Goal: Transaction & Acquisition: Purchase product/service

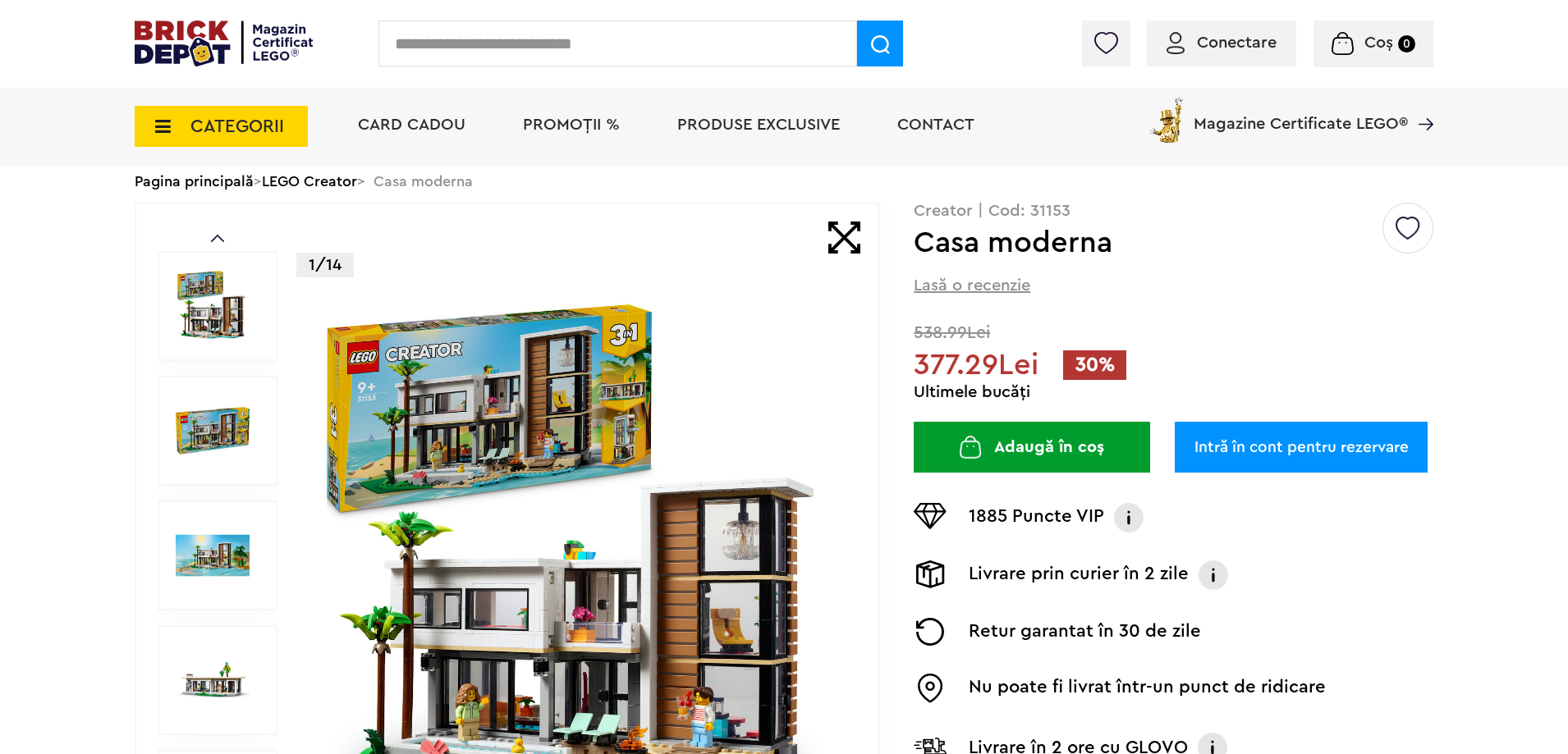
scroll to position [164, 0]
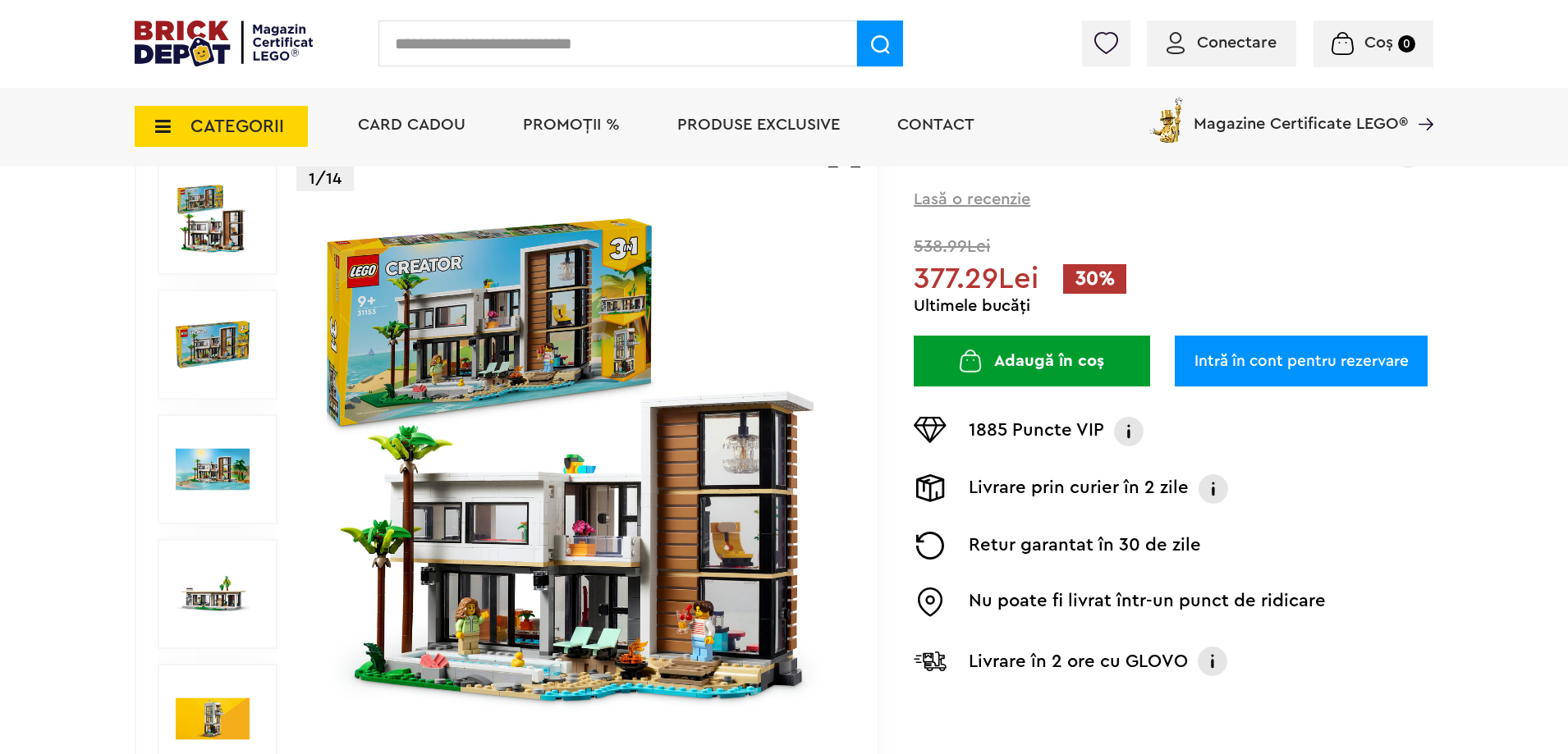
click at [192, 383] on div at bounding box center [218, 344] width 120 height 110
click at [227, 449] on img at bounding box center [212, 469] width 74 height 74
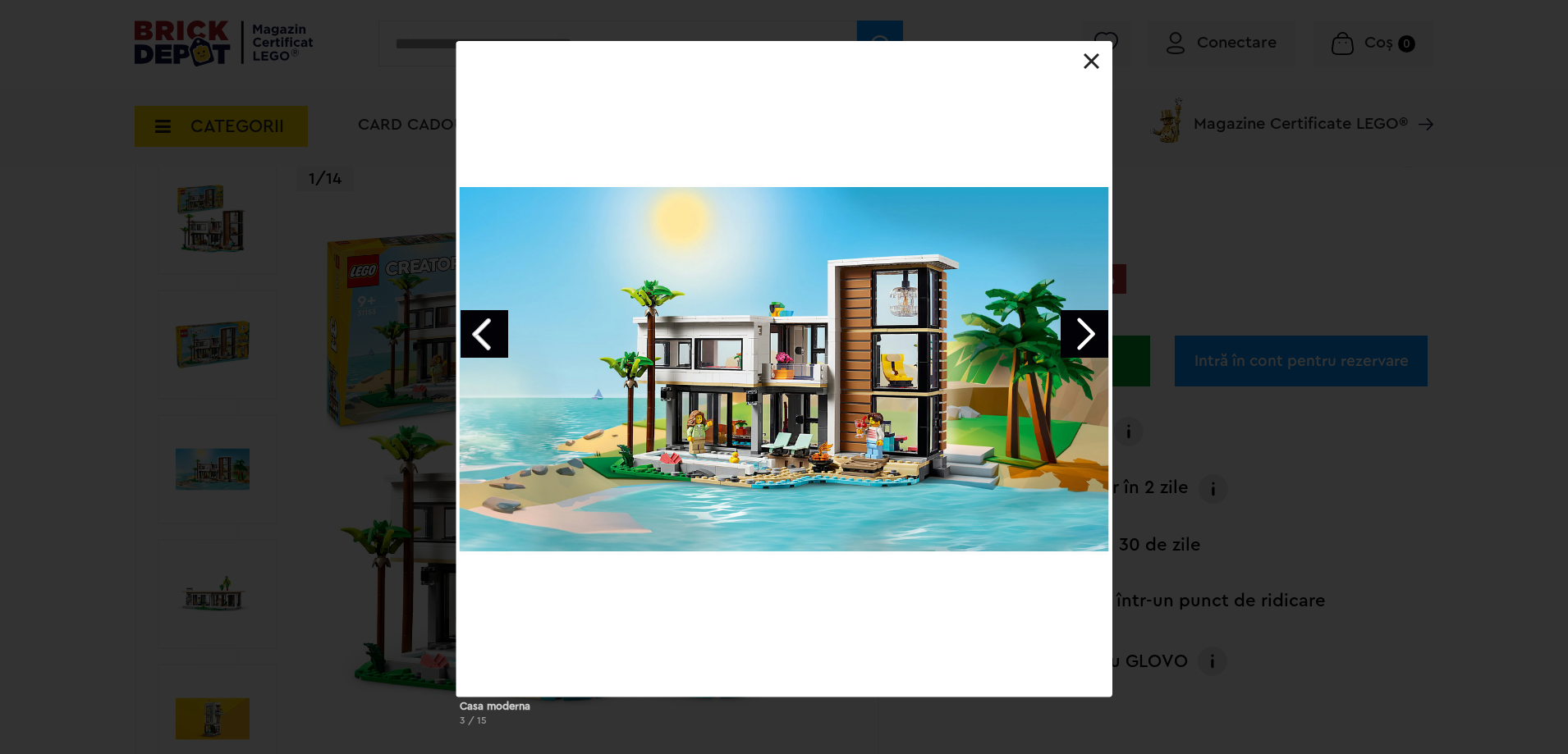
click at [1074, 333] on link "Next image" at bounding box center [1085, 334] width 48 height 48
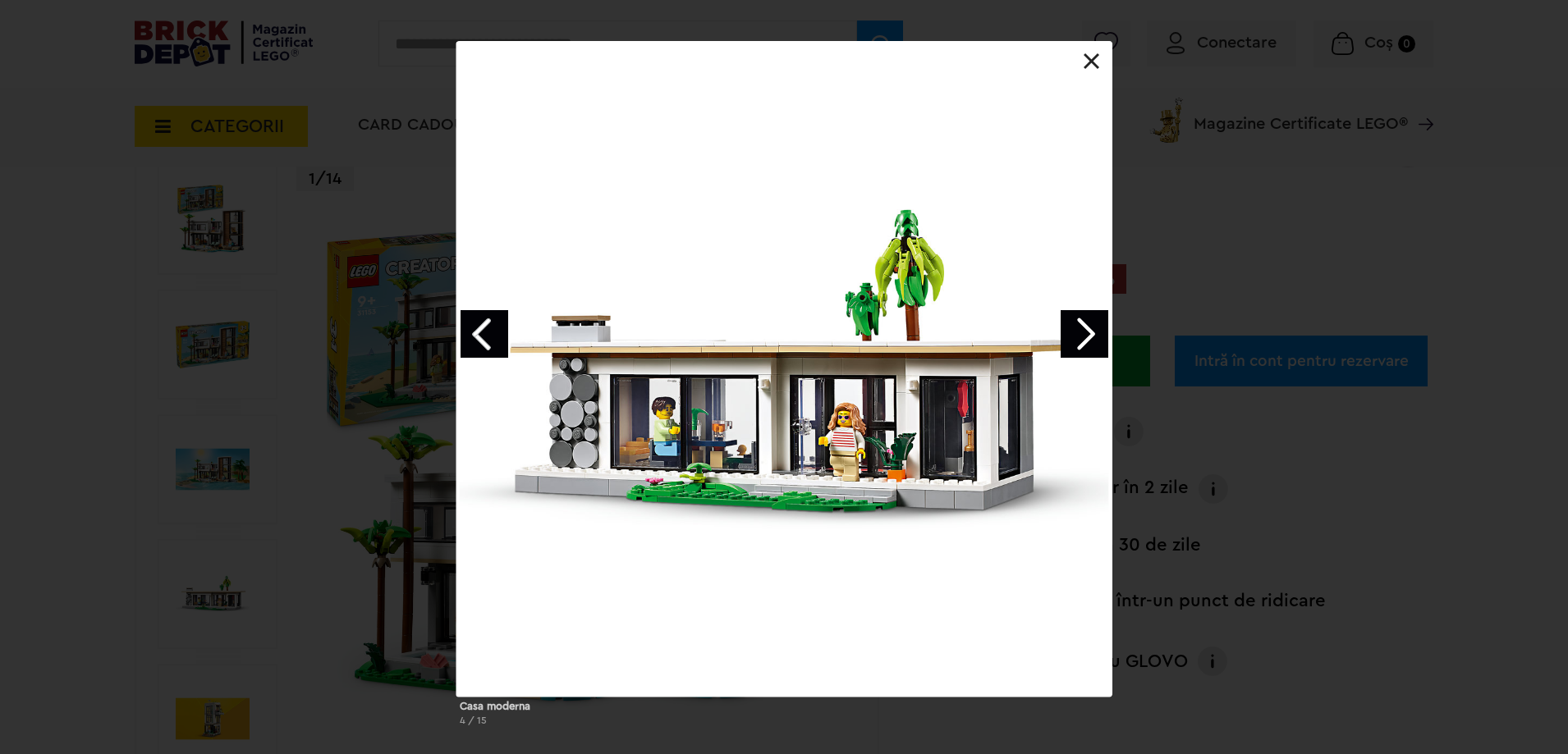
click at [1074, 333] on link "Next image" at bounding box center [1085, 334] width 48 height 48
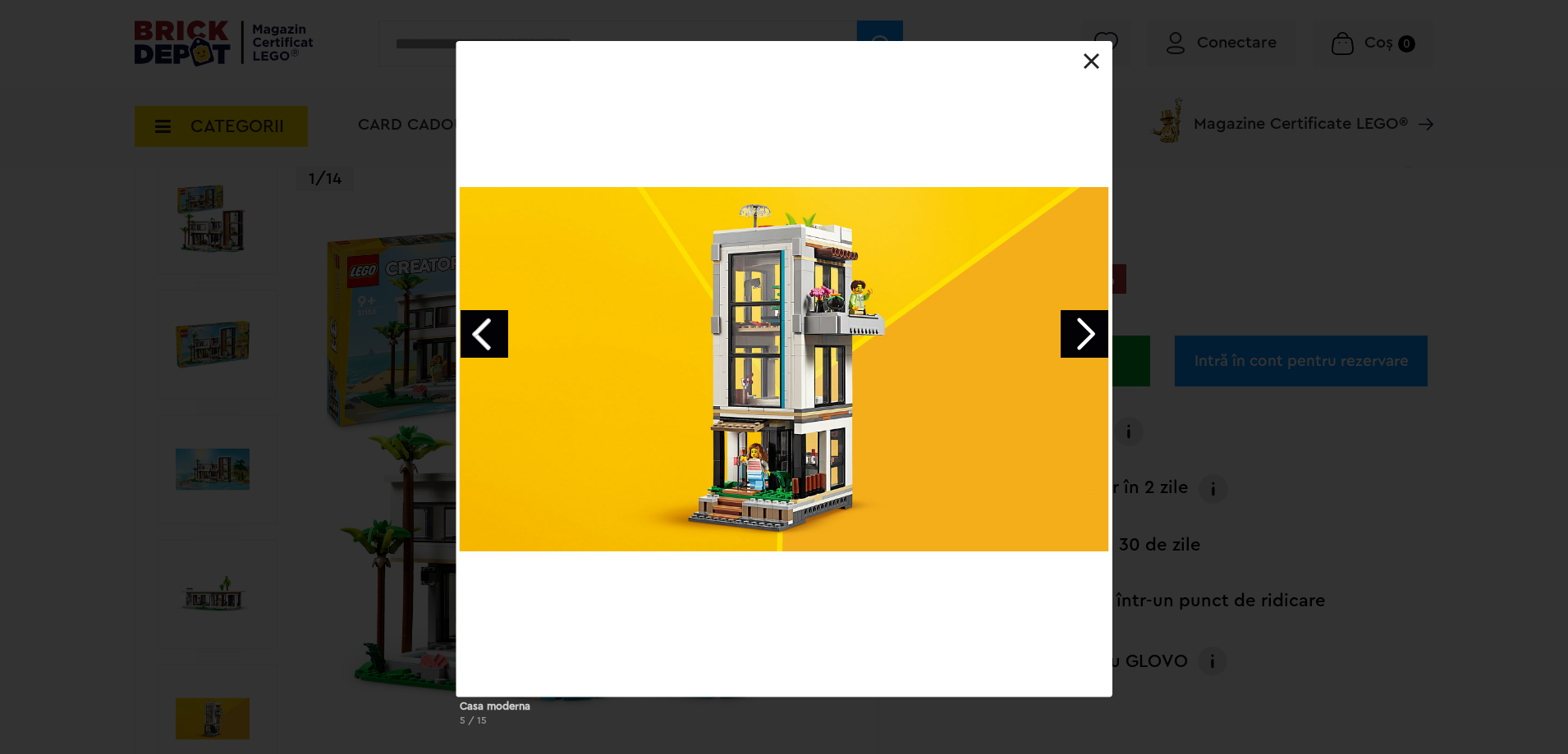
click at [1074, 333] on link "Next image" at bounding box center [1085, 334] width 48 height 48
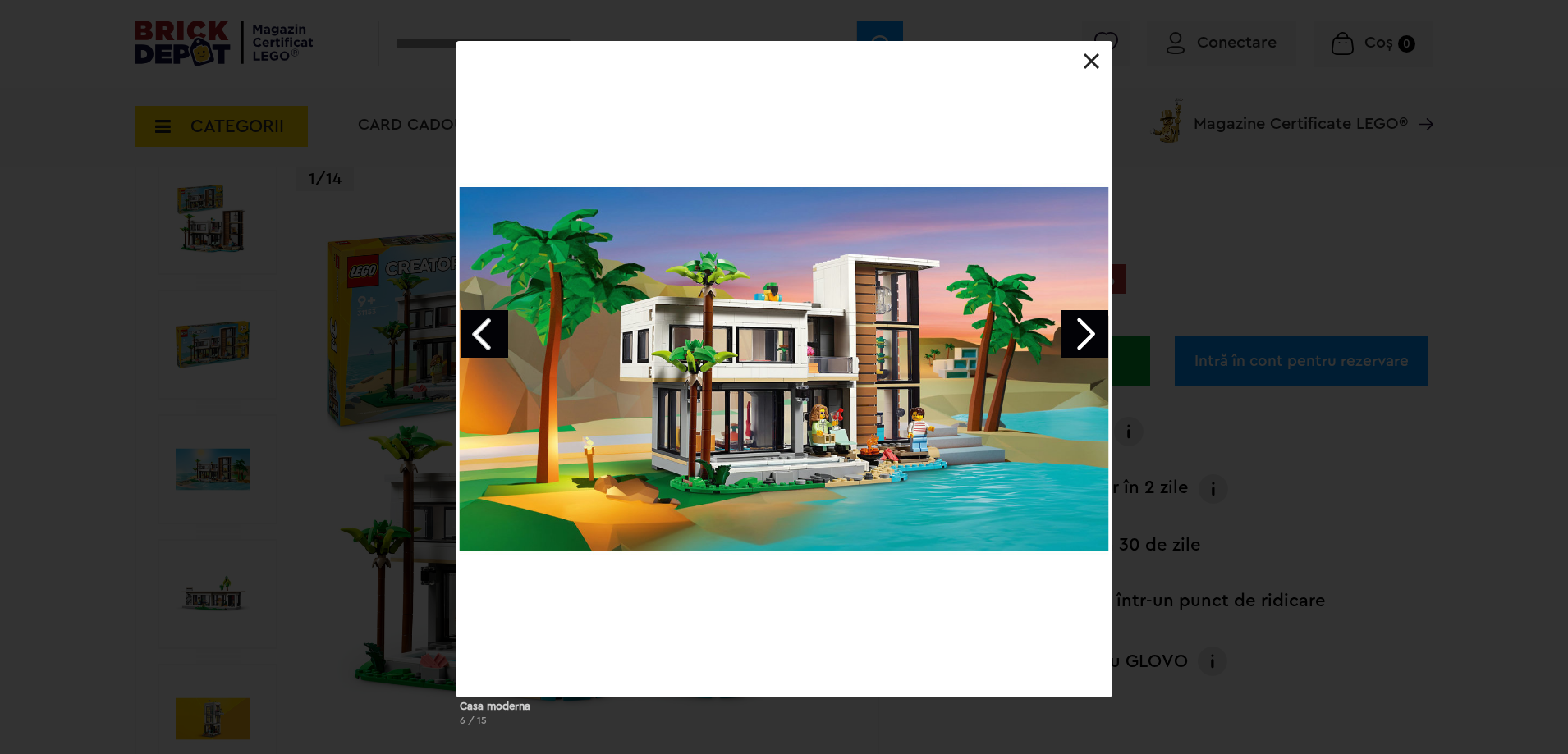
click at [1074, 333] on link "Next image" at bounding box center [1085, 334] width 48 height 48
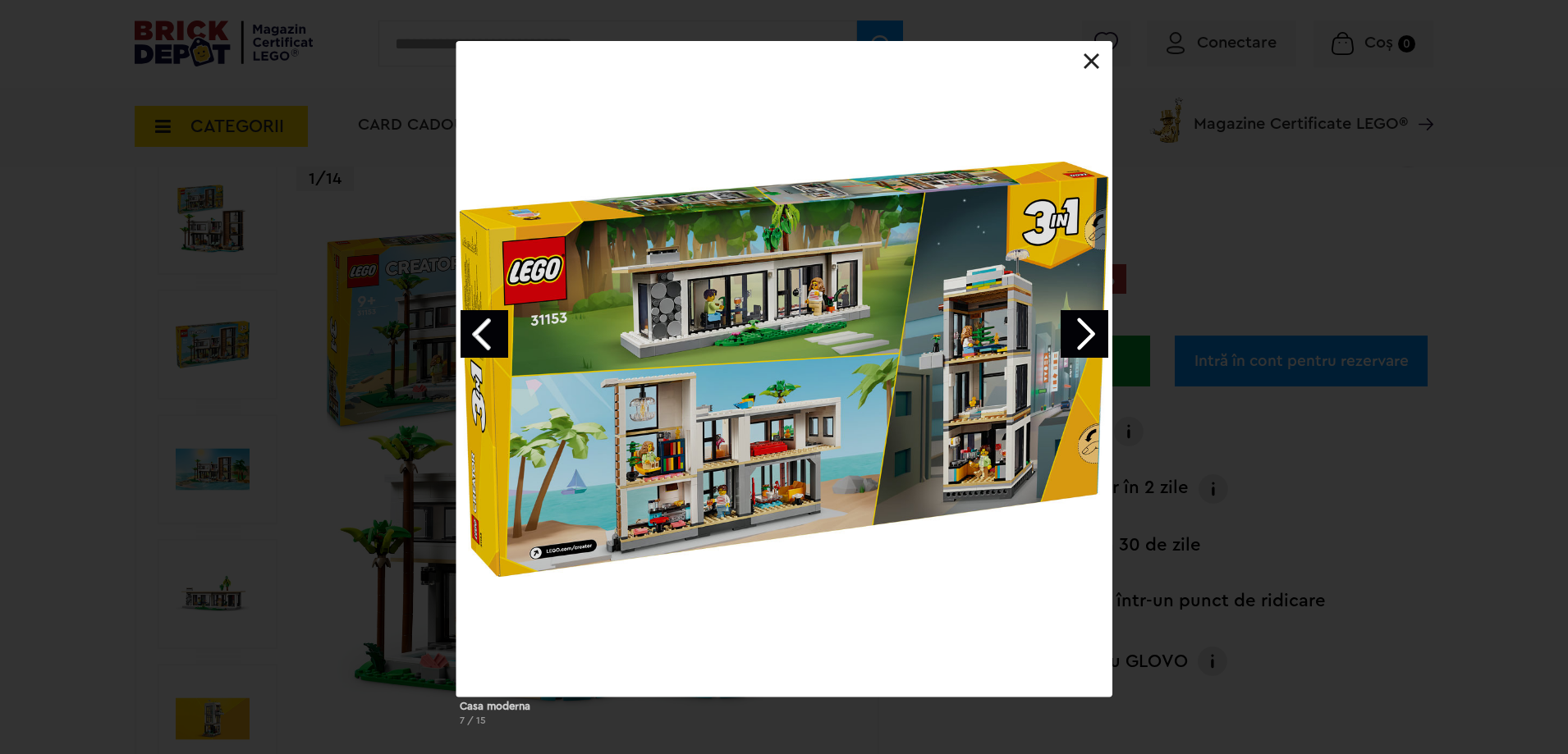
click at [1074, 333] on link "Next image" at bounding box center [1085, 334] width 48 height 48
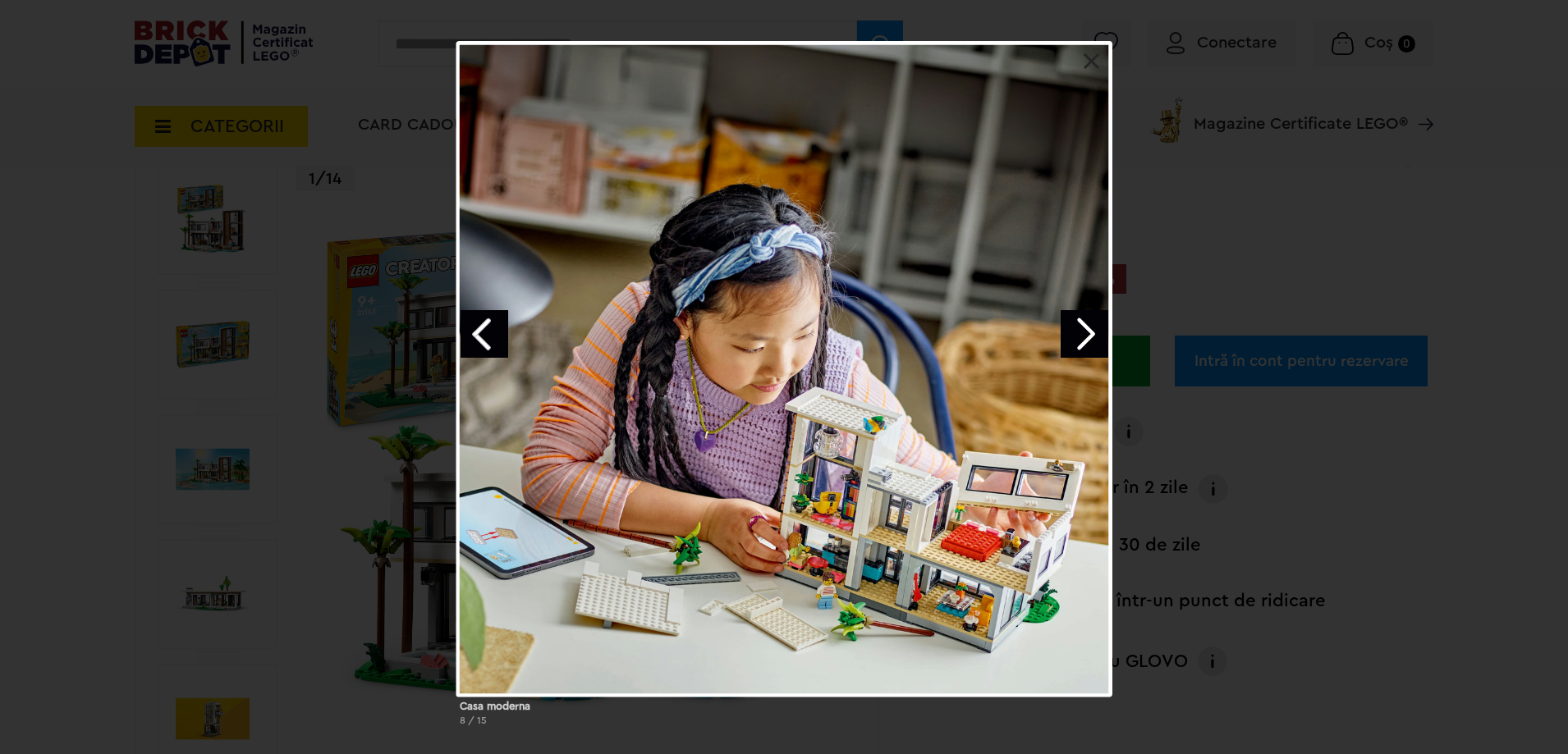
click at [1074, 333] on link "Next image" at bounding box center [1085, 334] width 48 height 48
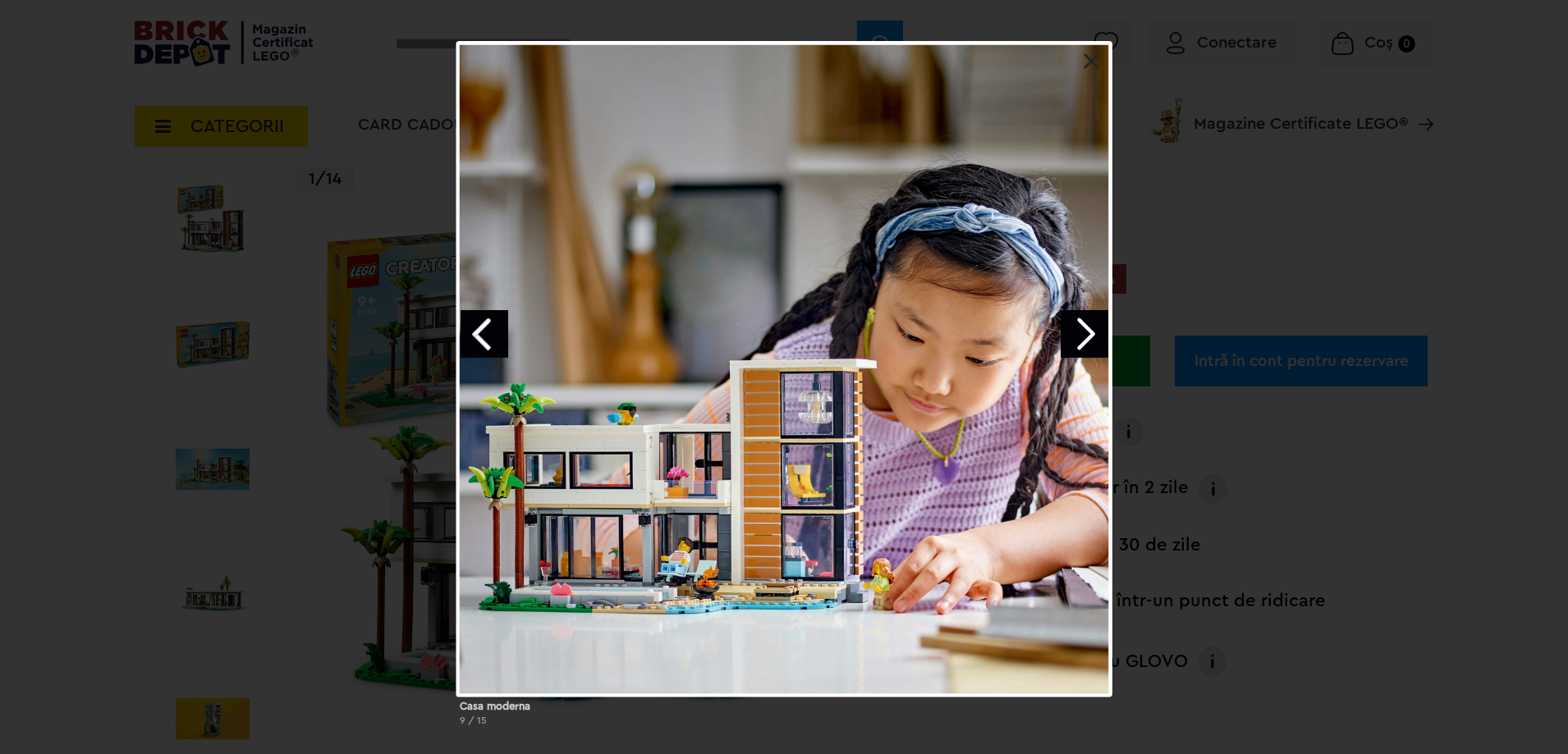
click at [1075, 61] on div at bounding box center [784, 369] width 656 height 655
click at [1087, 56] on link at bounding box center [1092, 62] width 17 height 17
